Goal: Navigation & Orientation: Understand site structure

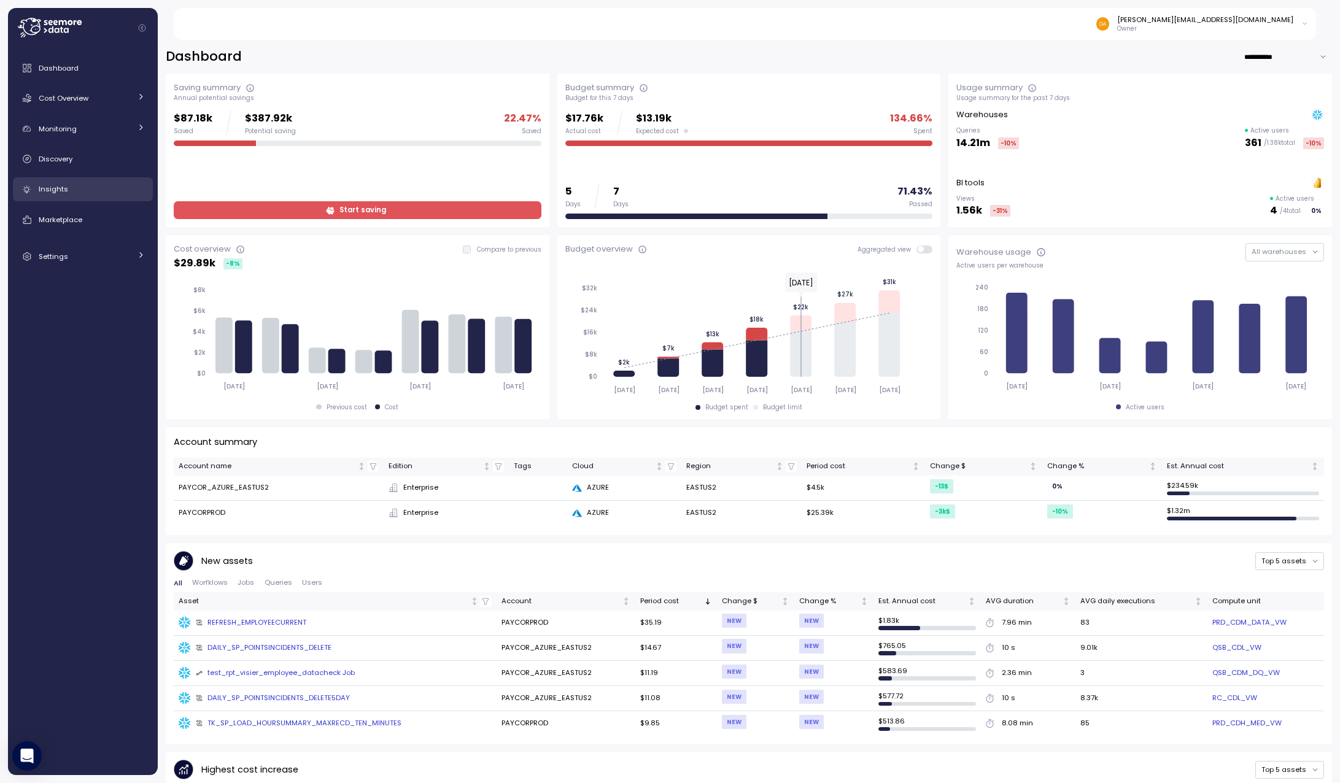
click at [61, 195] on div "Insights" at bounding box center [92, 189] width 106 height 12
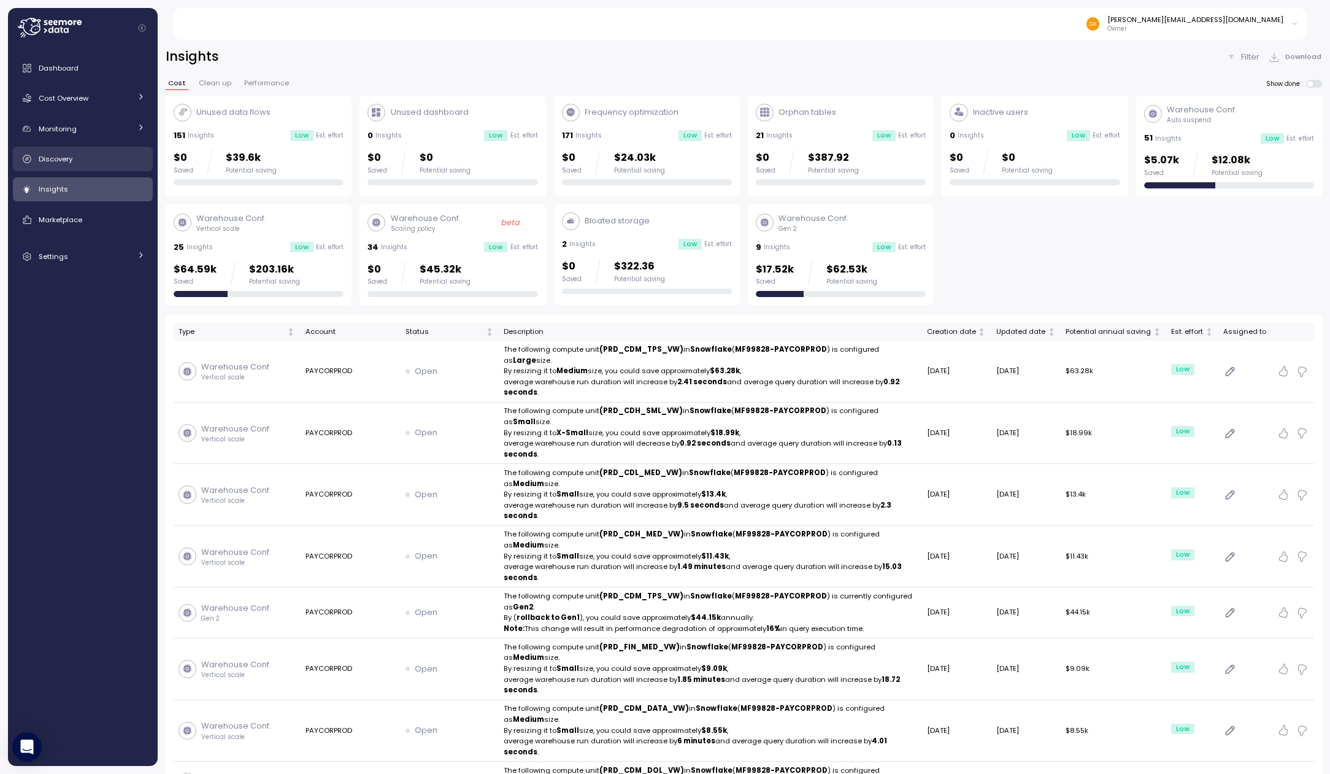
click at [55, 155] on span "Discovery" at bounding box center [56, 159] width 34 height 10
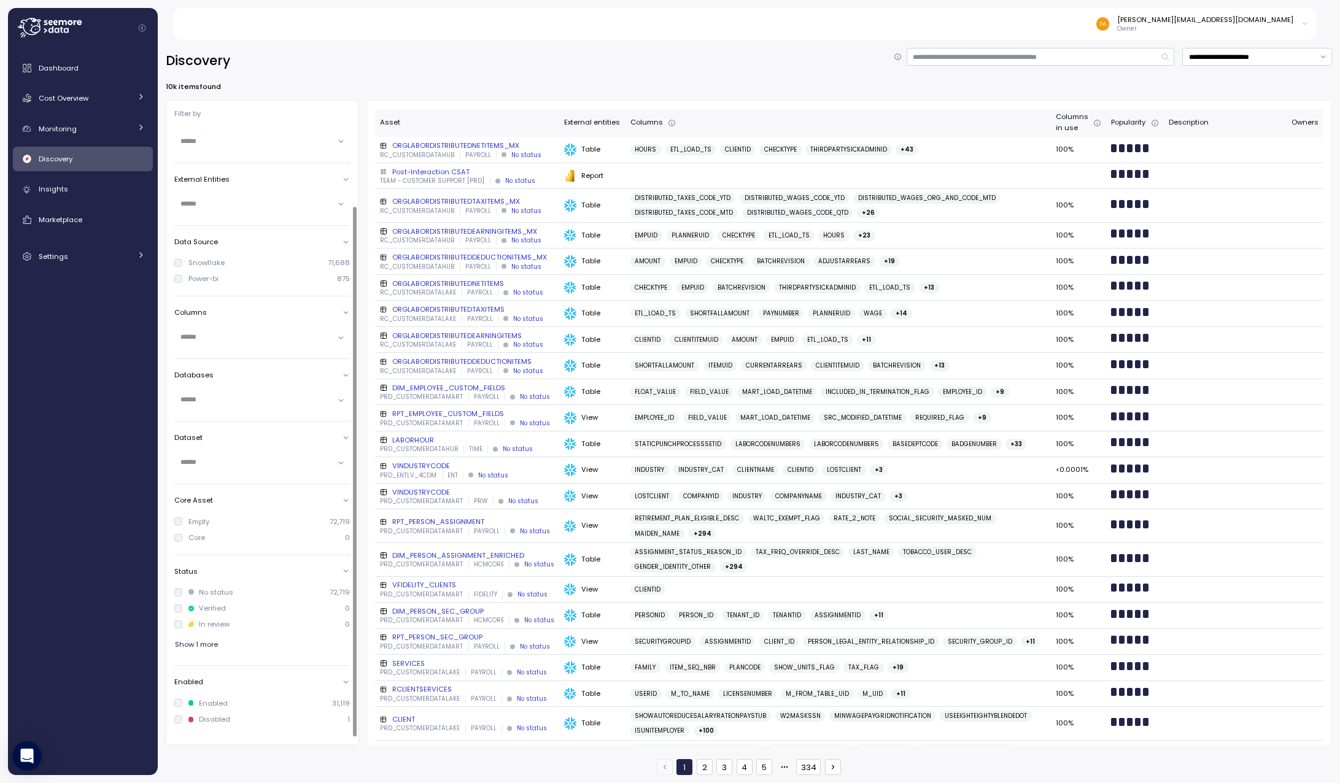
scroll to position [91, 0]
click at [341, 398] on div at bounding box center [262, 400] width 176 height 18
click at [339, 399] on div at bounding box center [262, 400] width 176 height 18
click at [308, 544] on div "Empty 72,719 Core 0" at bounding box center [262, 529] width 176 height 38
click at [339, 201] on div at bounding box center [262, 204] width 176 height 18
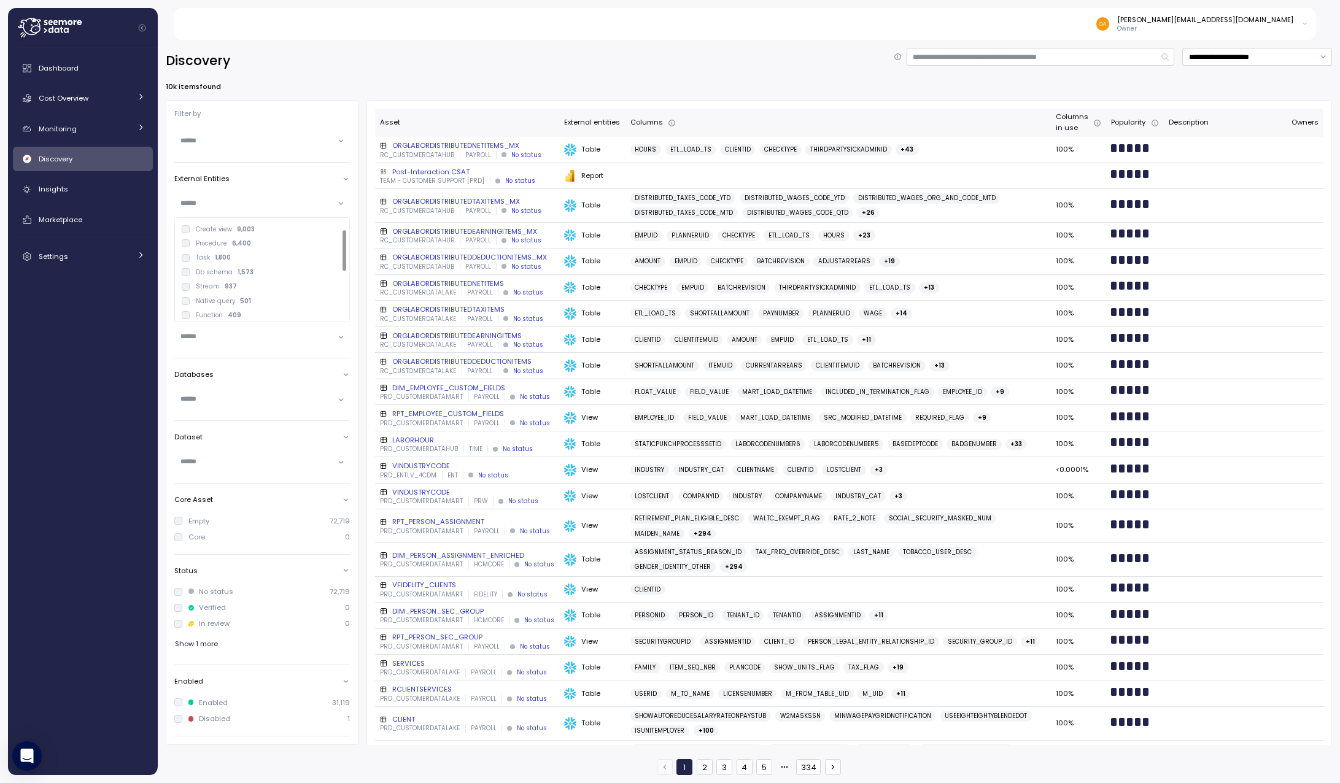
scroll to position [0, 0]
click at [325, 49] on div "**********" at bounding box center [749, 61] width 1166 height 26
click at [216, 199] on input "text" at bounding box center [256, 203] width 153 height 11
click at [342, 142] on div at bounding box center [262, 141] width 176 height 18
click at [267, 147] on div at bounding box center [262, 141] width 176 height 18
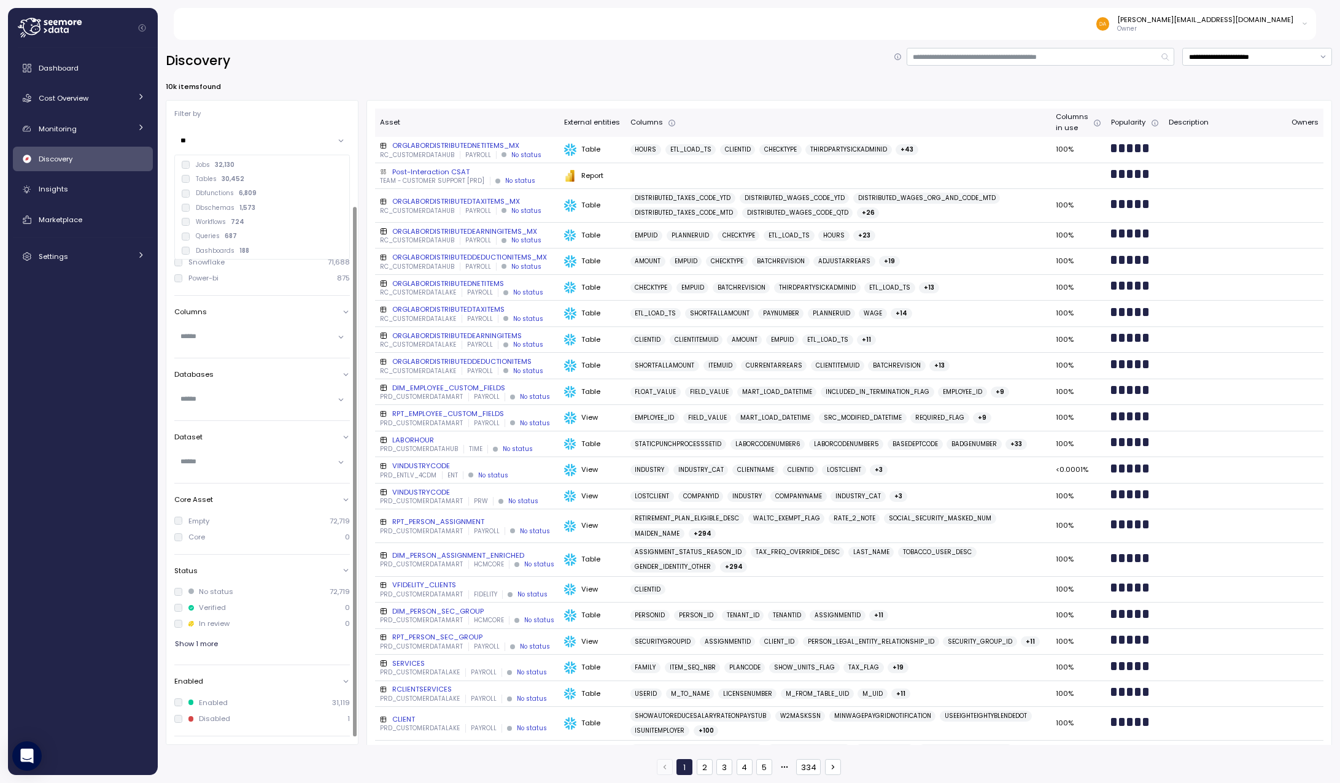
type input "*"
click at [247, 144] on input "****" at bounding box center [256, 140] width 153 height 11
type input "****"
click at [264, 202] on input "text" at bounding box center [256, 203] width 153 height 11
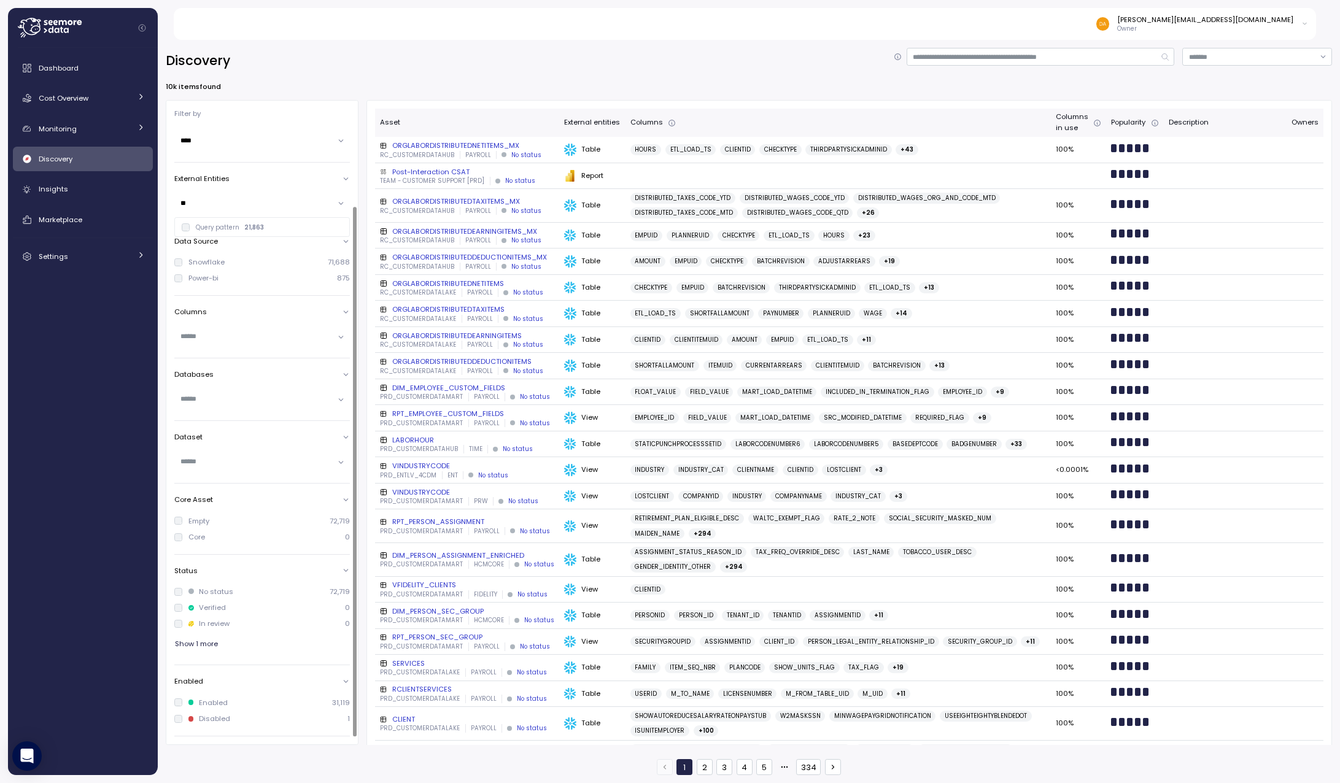
type input "*"
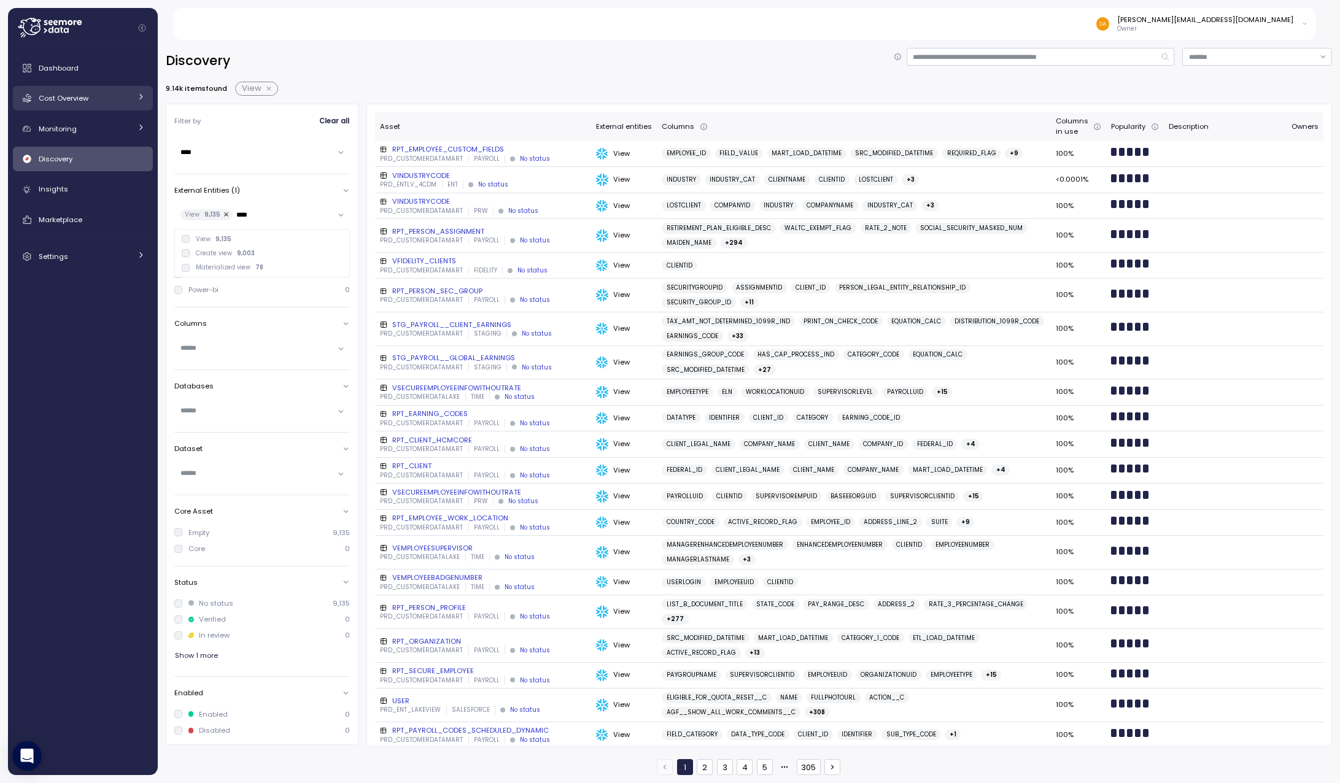
type input "****"
click at [72, 96] on span "Cost Overview" at bounding box center [64, 98] width 50 height 10
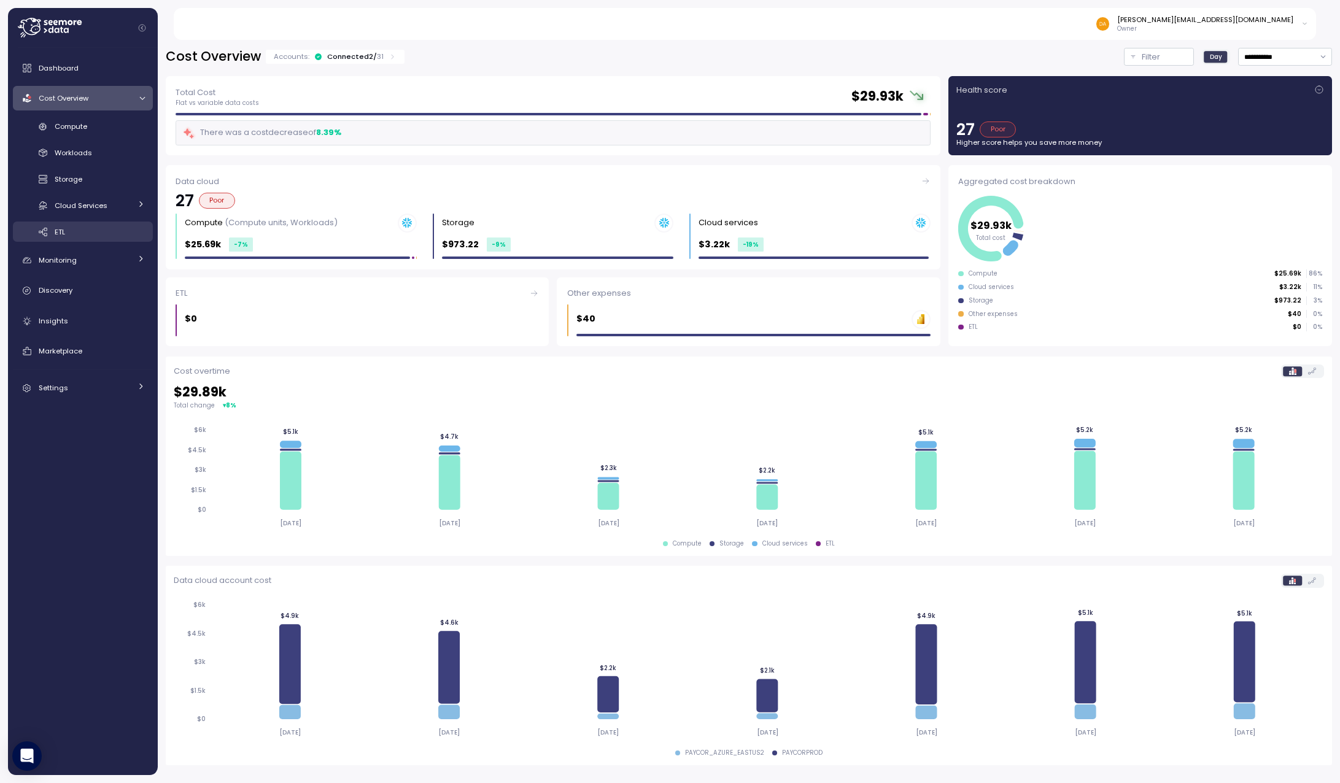
click at [66, 227] on div "ETL" at bounding box center [100, 232] width 90 height 12
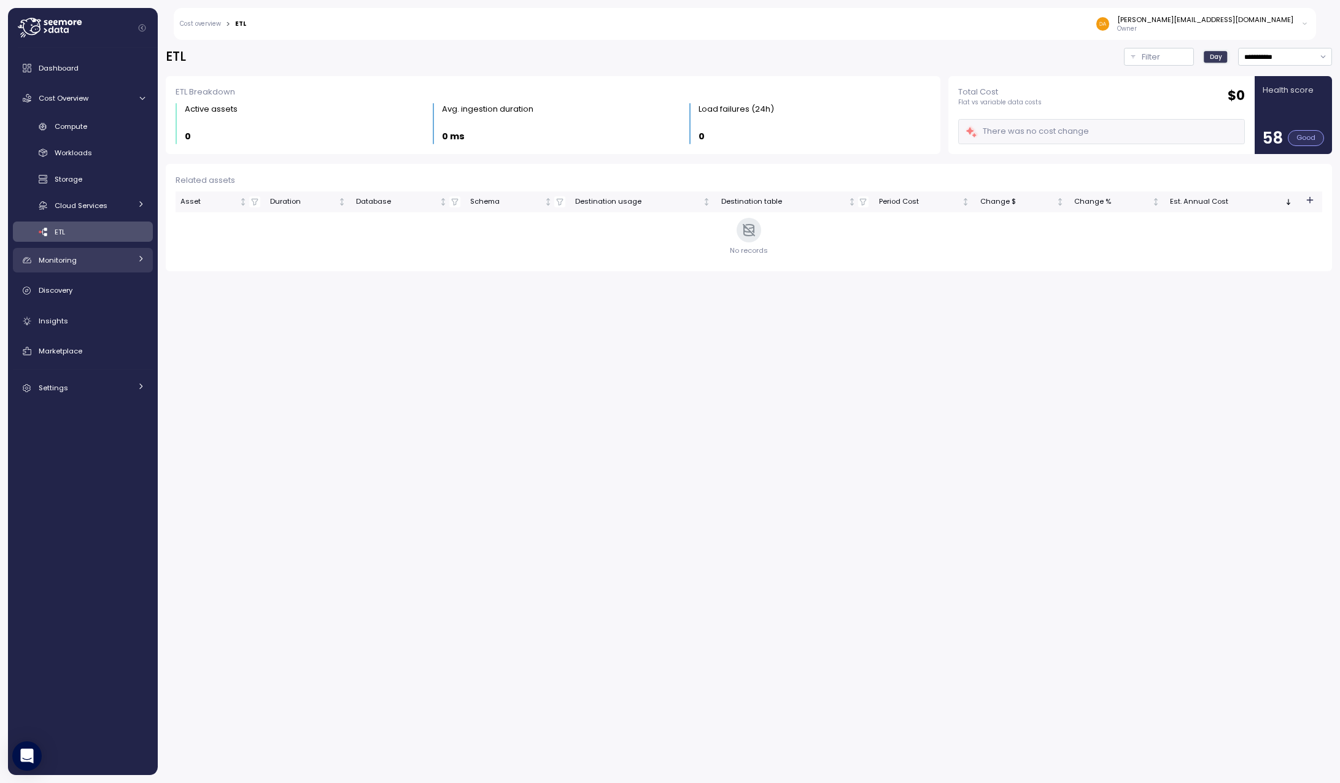
click at [67, 264] on span "Monitoring" at bounding box center [58, 260] width 38 height 10
click at [66, 291] on span "Anomalies" at bounding box center [74, 288] width 38 height 10
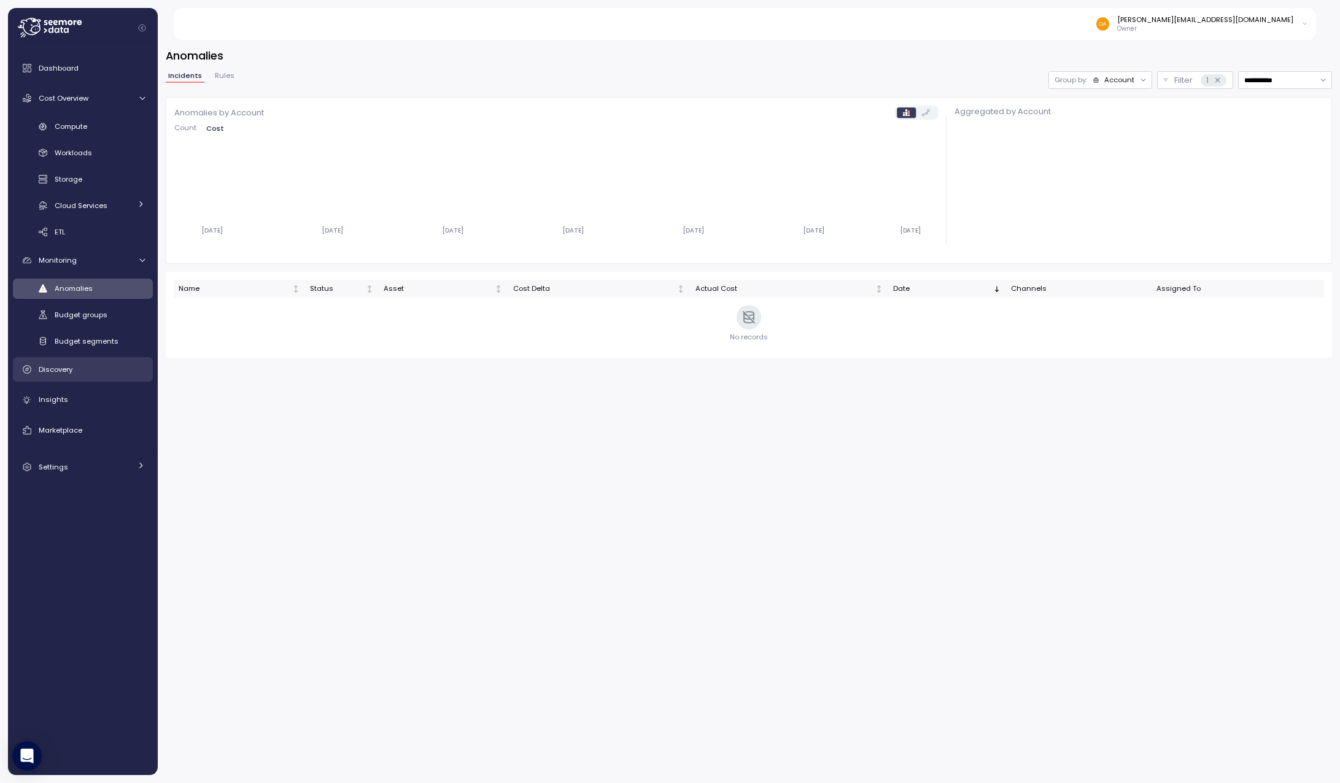
click at [60, 372] on span "Discovery" at bounding box center [56, 369] width 34 height 10
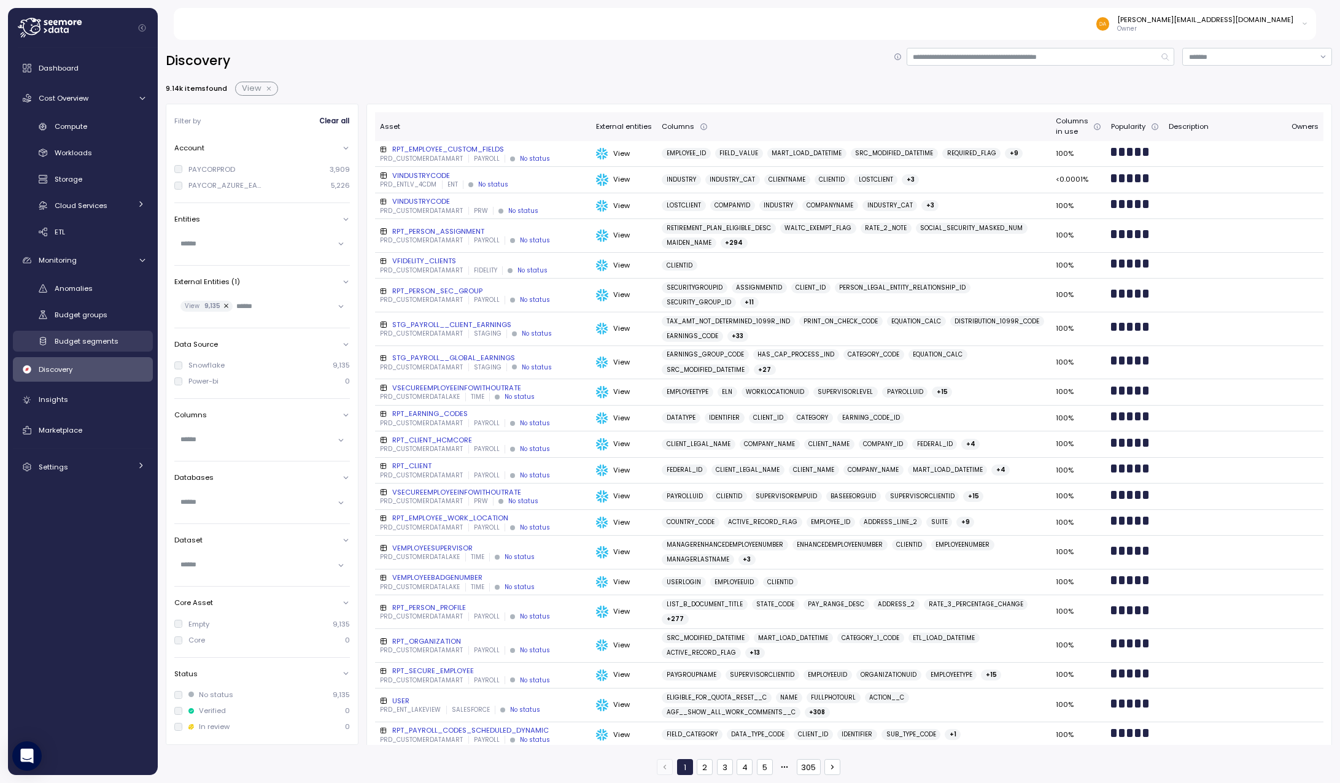
click at [87, 342] on span "Budget segments" at bounding box center [87, 341] width 64 height 10
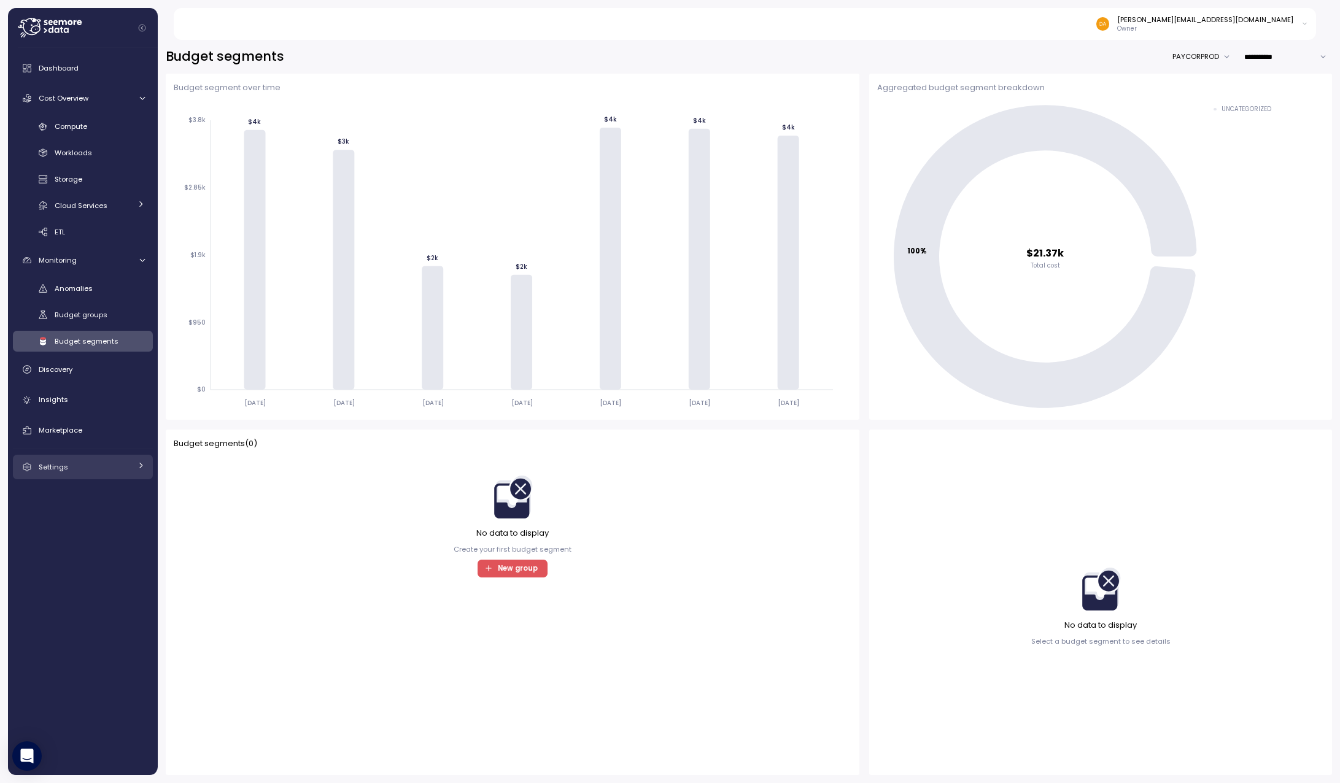
click at [61, 467] on span "Settings" at bounding box center [53, 467] width 29 height 10
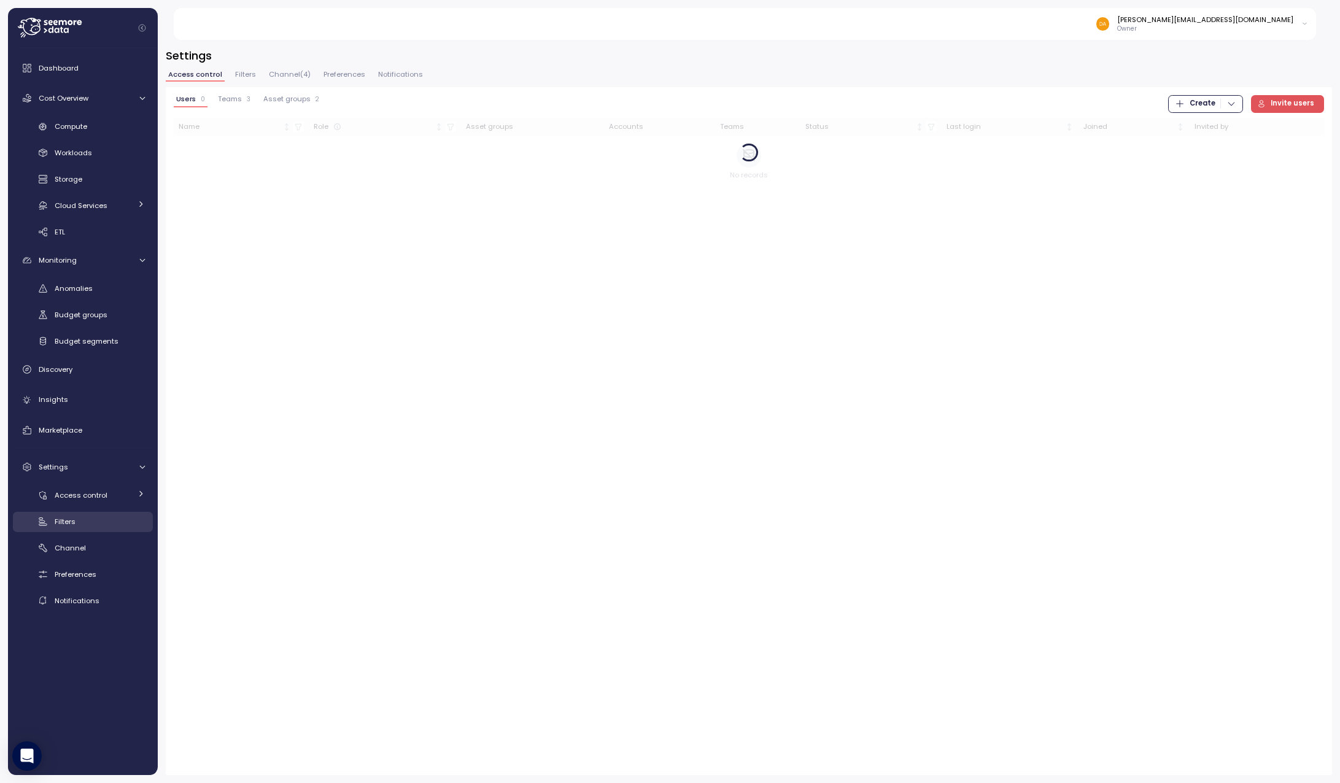
click at [64, 522] on span "Filters" at bounding box center [65, 522] width 21 height 10
